Goal: Check status: Check status

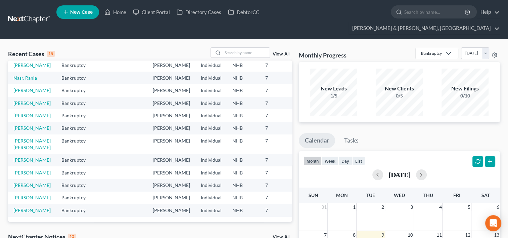
scroll to position [145, 0]
click at [21, 157] on link "[PERSON_NAME]" at bounding box center [31, 160] width 37 height 6
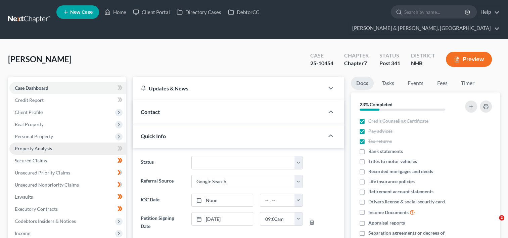
click at [20, 142] on link "Property Analysis" at bounding box center [67, 148] width 116 height 12
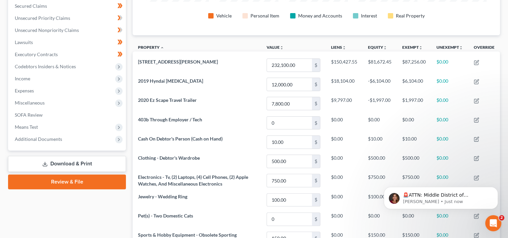
scroll to position [156, 0]
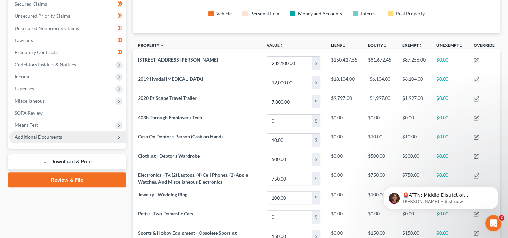
click at [42, 134] on span "Additional Documents" at bounding box center [38, 137] width 47 height 6
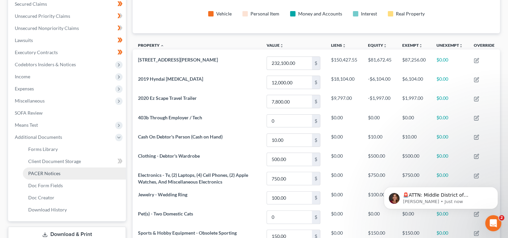
click at [54, 170] on span "PACER Notices" at bounding box center [44, 173] width 32 height 6
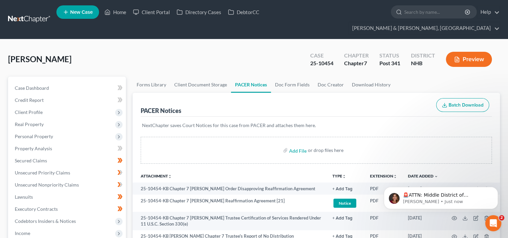
click at [449, 178] on body "🚨ATTN: Middle District of [US_STATE] The court has added a new Credit Counselin…" at bounding box center [440, 196] width 129 height 42
click at [497, 187] on icon "Dismiss notification" at bounding box center [496, 189] width 4 height 4
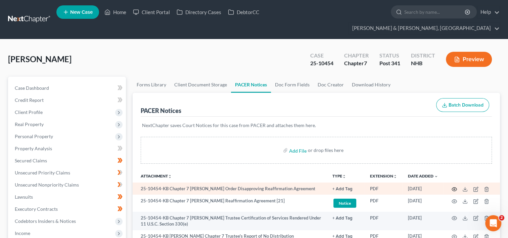
click at [454, 188] on circle "button" at bounding box center [453, 188] width 1 height 1
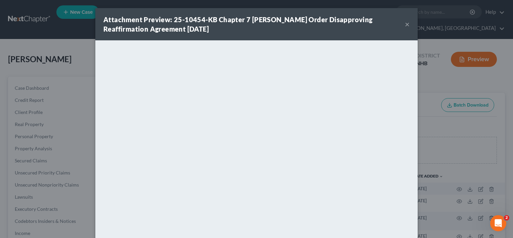
click at [405, 23] on button "×" at bounding box center [407, 24] width 5 height 8
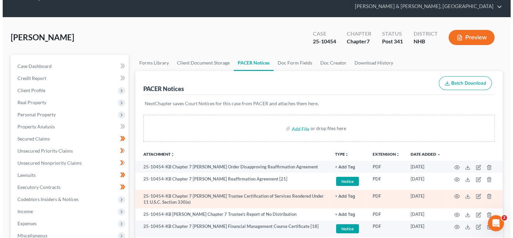
scroll to position [34, 0]
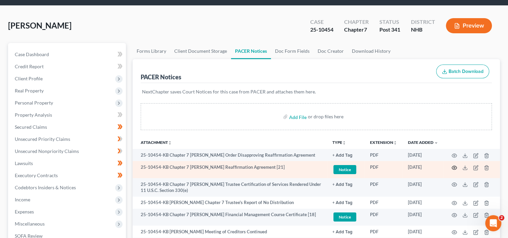
click at [455, 165] on icon "button" at bounding box center [453, 167] width 5 height 5
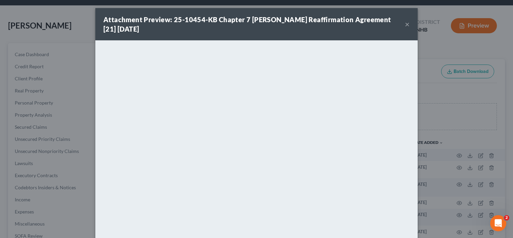
click at [406, 25] on button "×" at bounding box center [407, 24] width 5 height 8
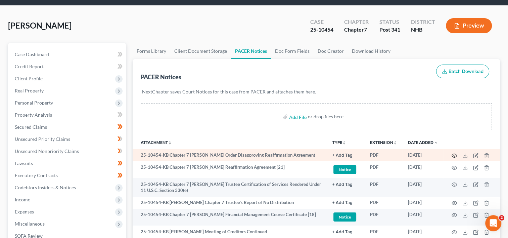
click at [455, 153] on icon "button" at bounding box center [453, 155] width 5 height 5
